Goal: Find specific page/section: Find specific page/section

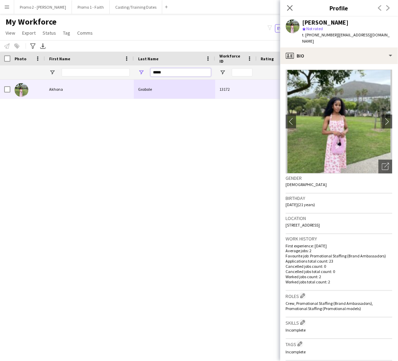
click at [161, 73] on input "*****" at bounding box center [181, 72] width 61 height 8
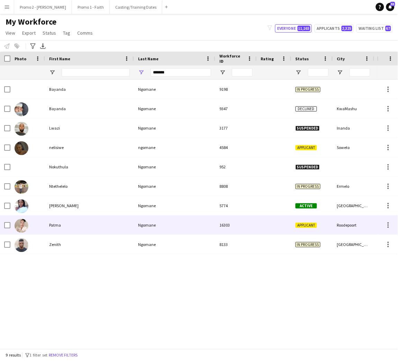
click at [105, 218] on div "Patma" at bounding box center [89, 224] width 89 height 19
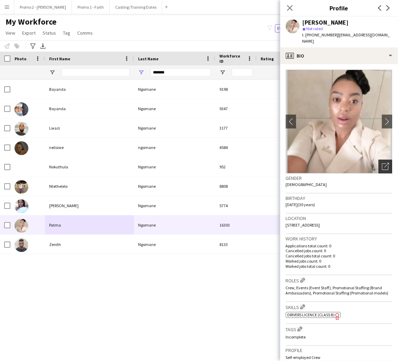
click at [382, 163] on icon "Open photos pop-in" at bounding box center [385, 166] width 7 height 7
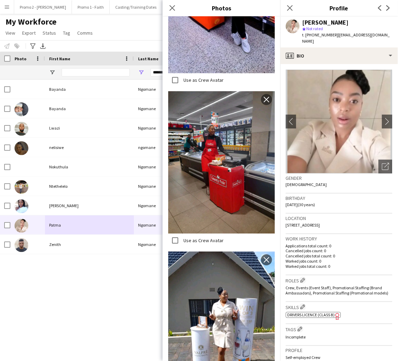
scroll to position [291, 0]
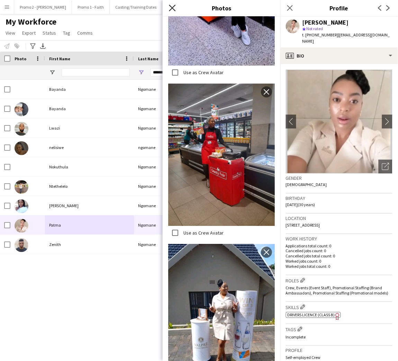
click at [171, 6] on icon "Close pop-in" at bounding box center [172, 8] width 7 height 7
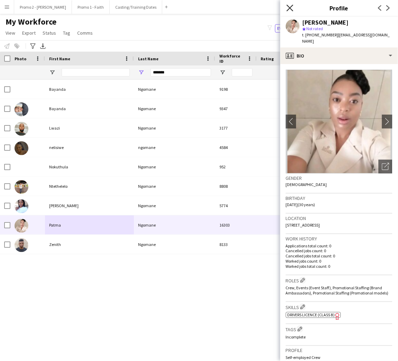
click at [292, 7] on icon at bounding box center [290, 8] width 7 height 7
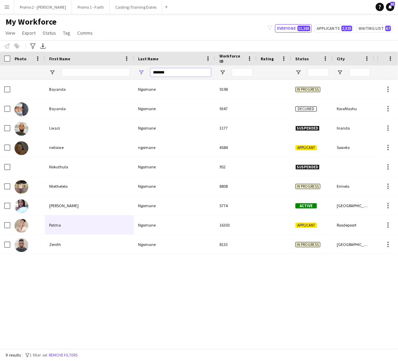
click at [162, 73] on input "*******" at bounding box center [181, 72] width 61 height 8
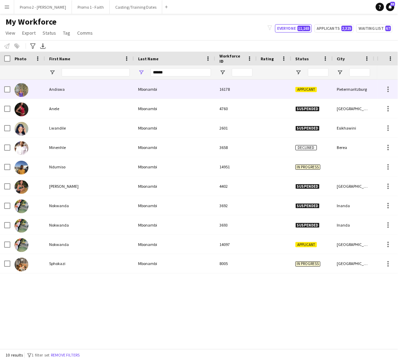
click at [161, 89] on div "Mbonambi" at bounding box center [174, 89] width 81 height 19
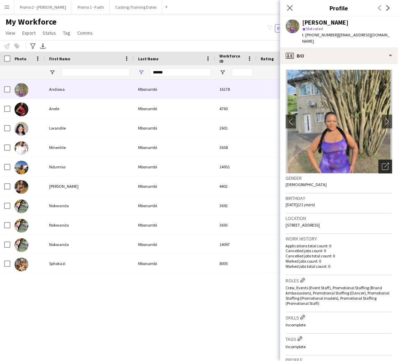
click at [382, 160] on div "Open photos pop-in" at bounding box center [386, 167] width 14 height 14
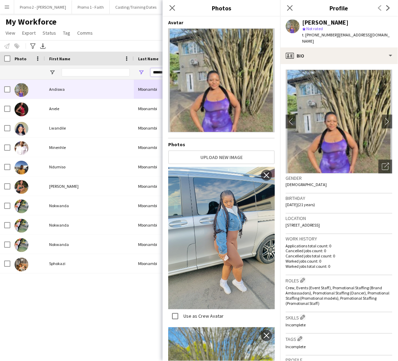
click at [162, 70] on input "******" at bounding box center [181, 72] width 61 height 8
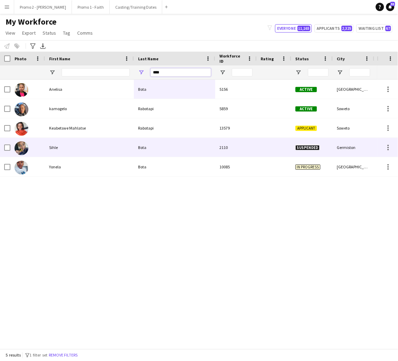
type input "****"
click at [153, 148] on div "Bota" at bounding box center [174, 147] width 81 height 19
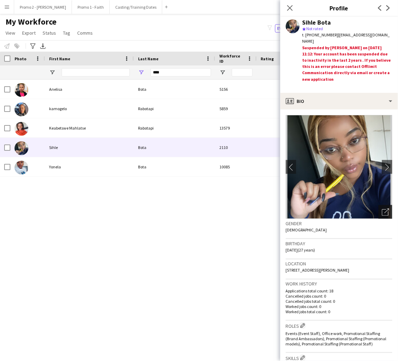
click at [379, 206] on div "Open photos pop-in" at bounding box center [386, 212] width 14 height 14
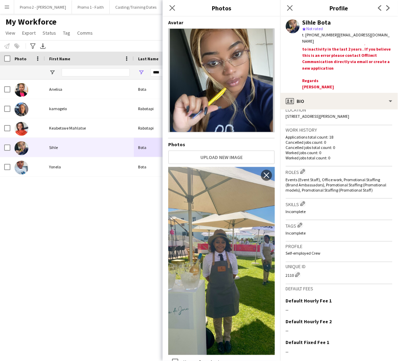
scroll to position [198, 0]
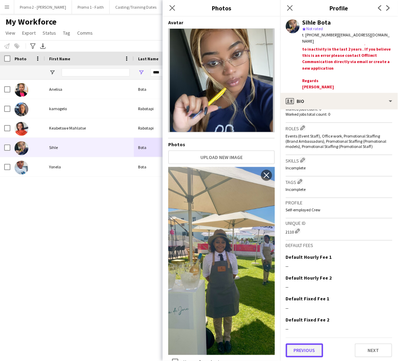
click at [315, 348] on button "Previous" at bounding box center [304, 351] width 37 height 14
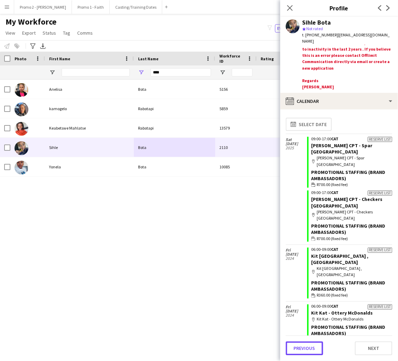
click at [315, 348] on button "Previous" at bounding box center [304, 348] width 37 height 14
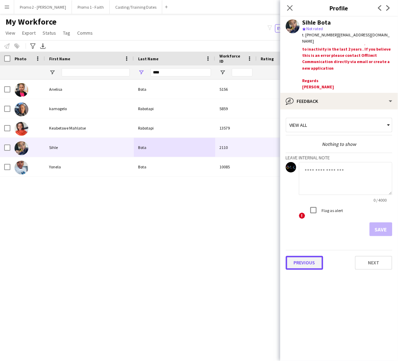
click at [310, 264] on button "Previous" at bounding box center [304, 263] width 37 height 14
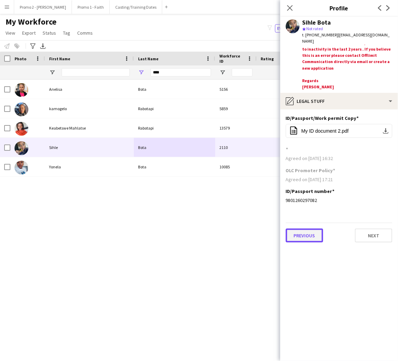
click at [309, 237] on button "Previous" at bounding box center [304, 236] width 37 height 14
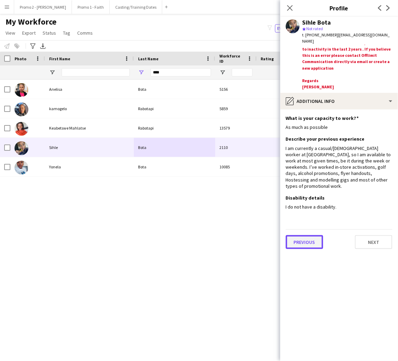
click at [309, 237] on button "Previous" at bounding box center [304, 242] width 37 height 14
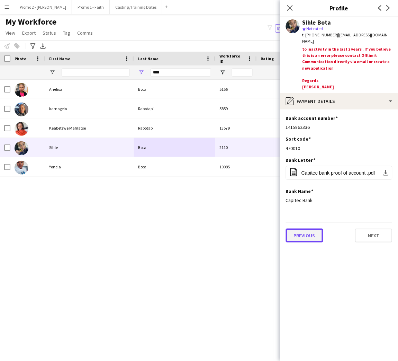
click at [309, 237] on button "Previous" at bounding box center [304, 236] width 37 height 14
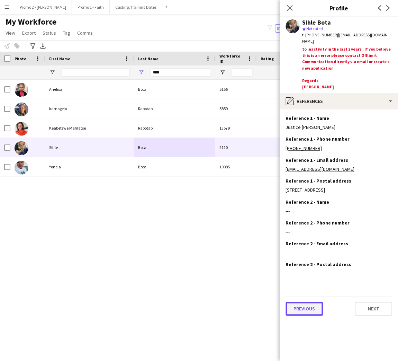
click at [309, 314] on button "Previous" at bounding box center [304, 309] width 37 height 14
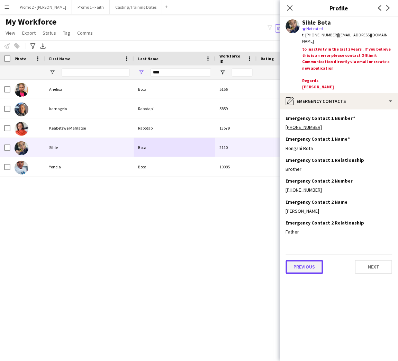
click at [310, 268] on button "Previous" at bounding box center [304, 267] width 37 height 14
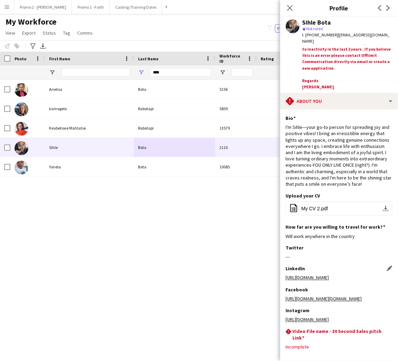
scroll to position [64, 0]
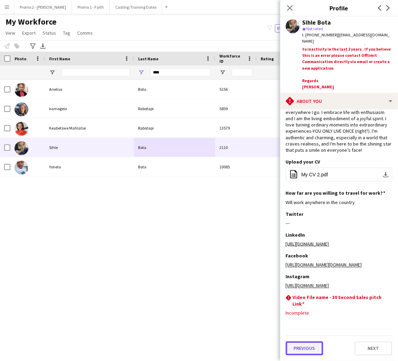
click at [310, 347] on button "Previous" at bounding box center [304, 348] width 37 height 14
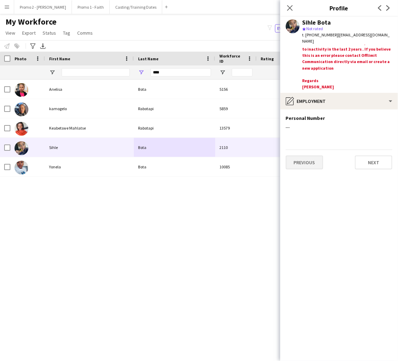
scroll to position [0, 0]
click at [311, 160] on button "Previous" at bounding box center [304, 162] width 37 height 14
click at [310, 147] on button "Previous" at bounding box center [304, 149] width 37 height 14
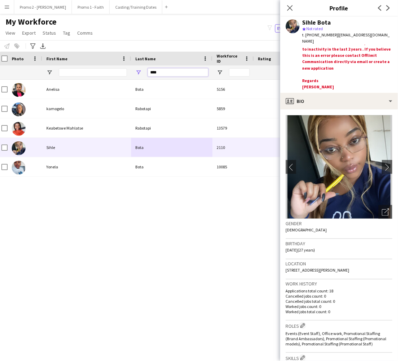
click at [169, 70] on input "****" at bounding box center [178, 72] width 61 height 8
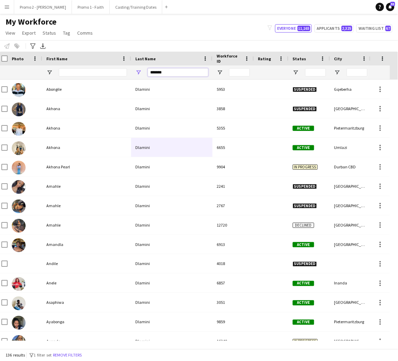
type input "*******"
click at [104, 70] on input "First Name Filter Input" at bounding box center [93, 72] width 68 height 8
type input "*"
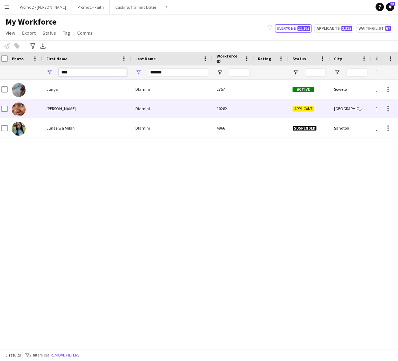
type input "****"
click at [248, 111] on div "10282" at bounding box center [234, 108] width 42 height 19
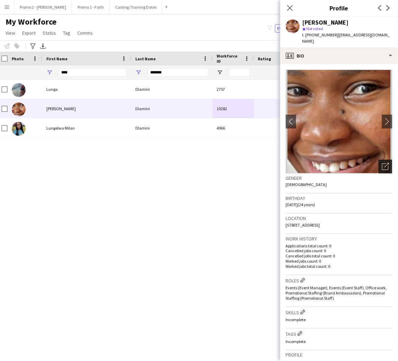
click at [382, 163] on icon "Open photos pop-in" at bounding box center [385, 166] width 7 height 7
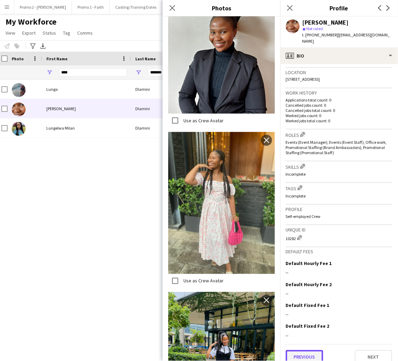
click at [317, 350] on button "Previous" at bounding box center [304, 357] width 37 height 14
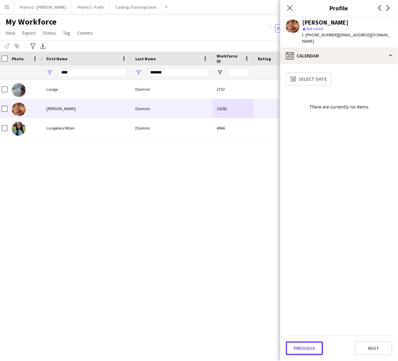
click at [317, 344] on button "Previous" at bounding box center [304, 348] width 37 height 14
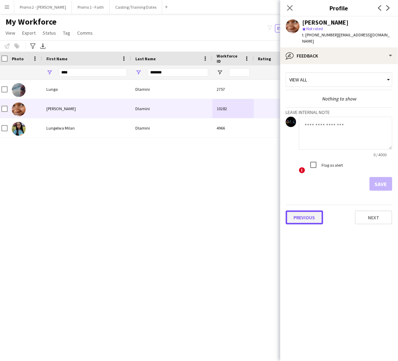
click at [310, 213] on button "Previous" at bounding box center [304, 218] width 37 height 14
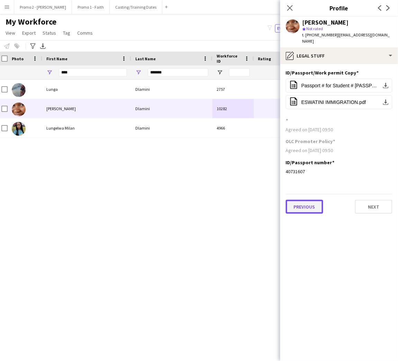
click at [309, 203] on button "Previous" at bounding box center [304, 207] width 37 height 14
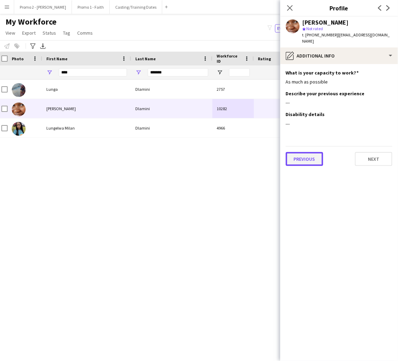
click at [308, 154] on button "Previous" at bounding box center [304, 159] width 37 height 14
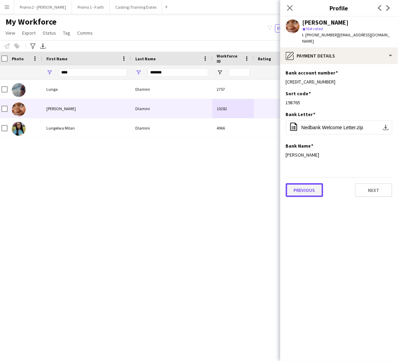
click at [307, 183] on button "Previous" at bounding box center [304, 190] width 37 height 14
